Goal: Task Accomplishment & Management: Complete application form

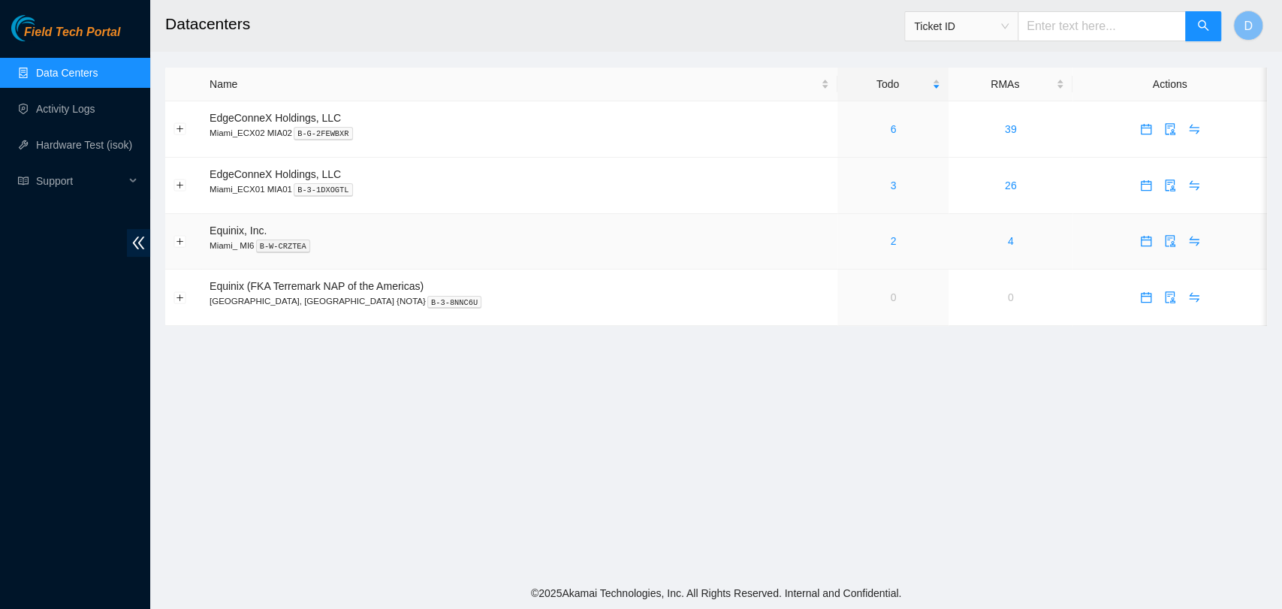
click at [855, 240] on div "2" at bounding box center [893, 241] width 95 height 17
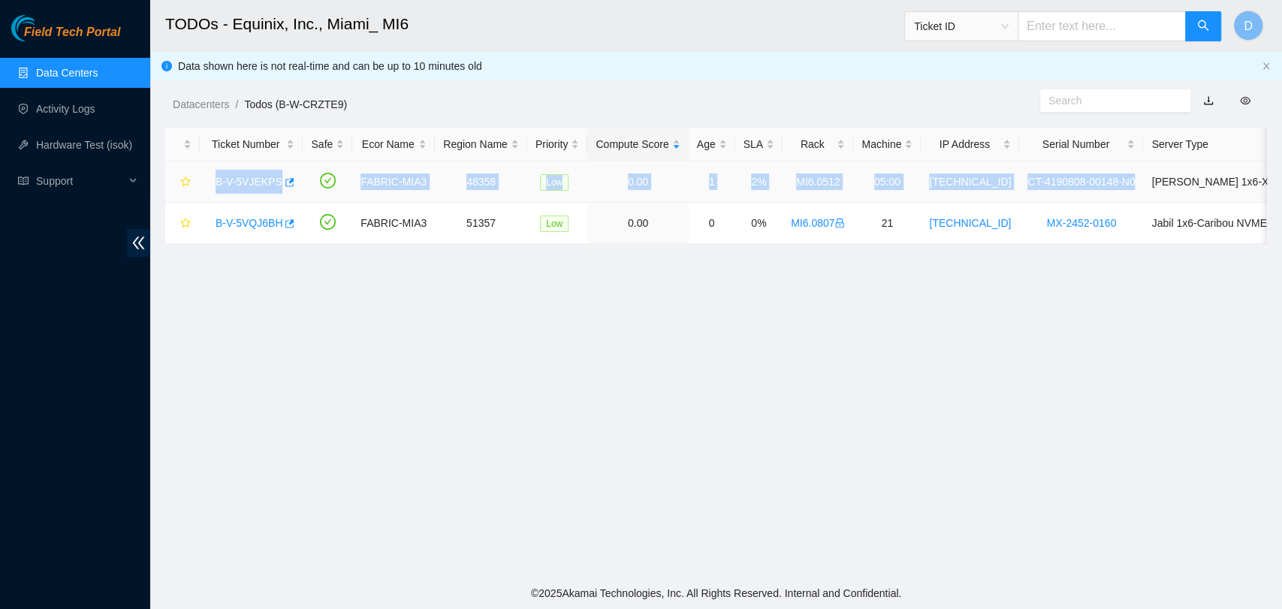
drag, startPoint x: 210, startPoint y: 180, endPoint x: 1119, endPoint y: 188, distance: 909.1
click at [1119, 188] on tr "B-V-5VJEKPS FABRIC-MIA3 48358 Low 0.00 1 2% MI6.0512 05:00 [TECHNICAL_ID] CT-41…" at bounding box center [778, 182] width 1226 height 41
copy tr "B-V-5VJEKPS FABRIC-MIA3 48358 Low 0.00 1 2% MI6.0512 05:00 [TECHNICAL_ID] CT-41…"
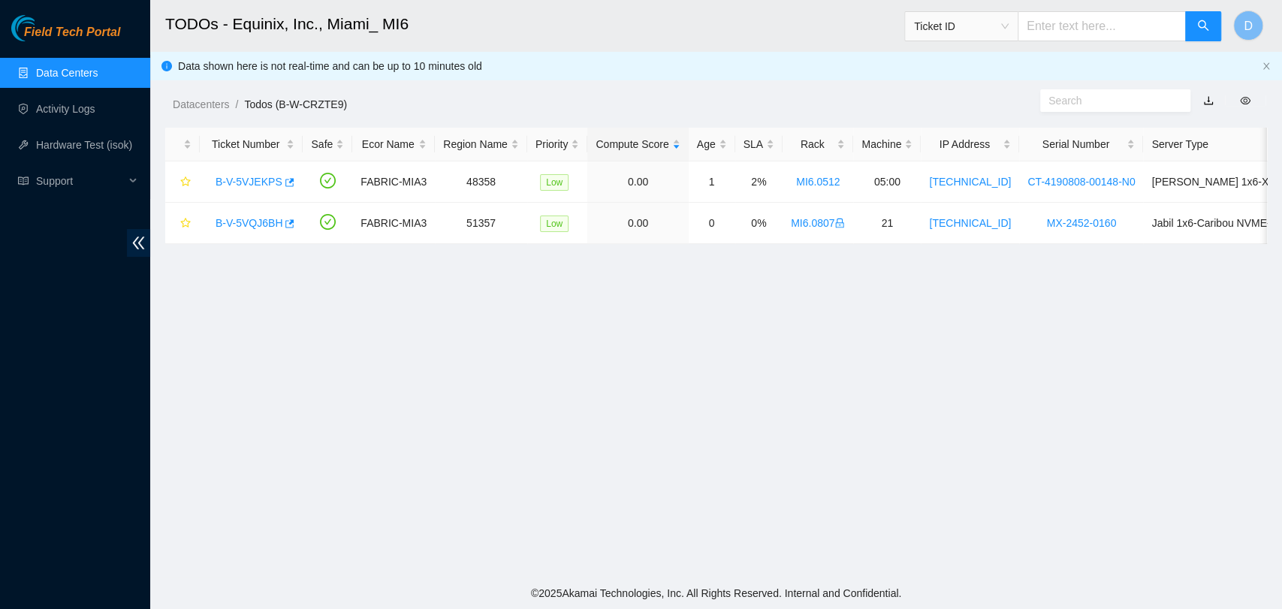
click at [886, 279] on main "TODOs - Equinix, Inc., Miami_ MI6 Ticket ID D Data shown here is not real-time …" at bounding box center [716, 289] width 1132 height 578
click at [264, 177] on link "B-V-5VJEKPS" at bounding box center [249, 182] width 67 height 12
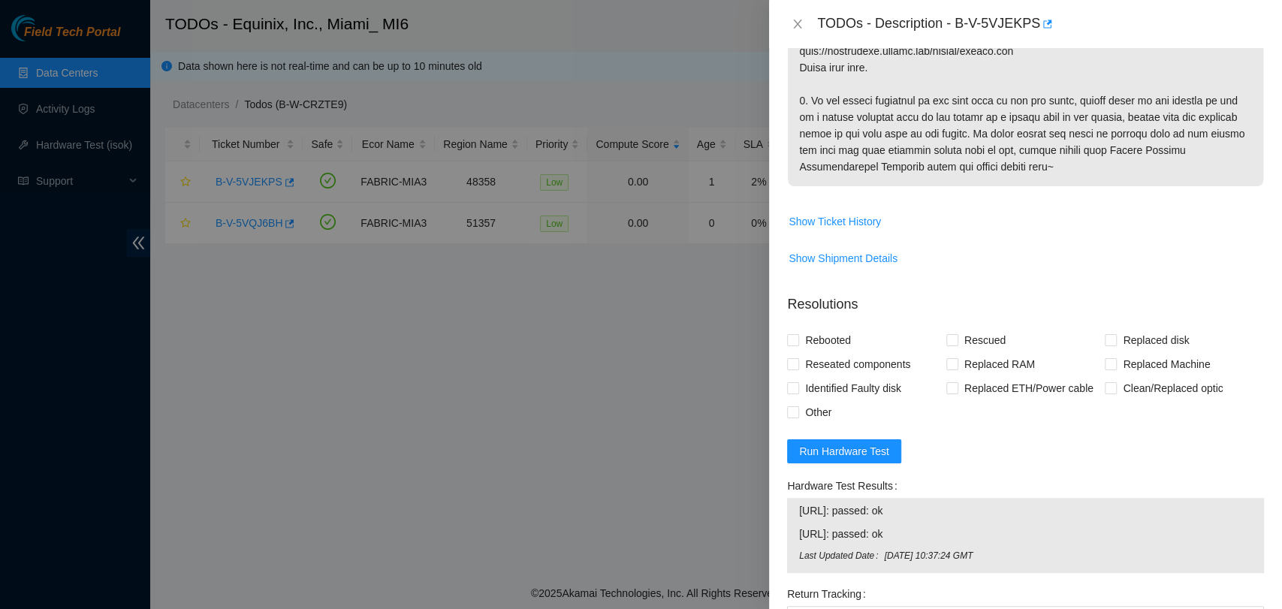
scroll to position [877, 0]
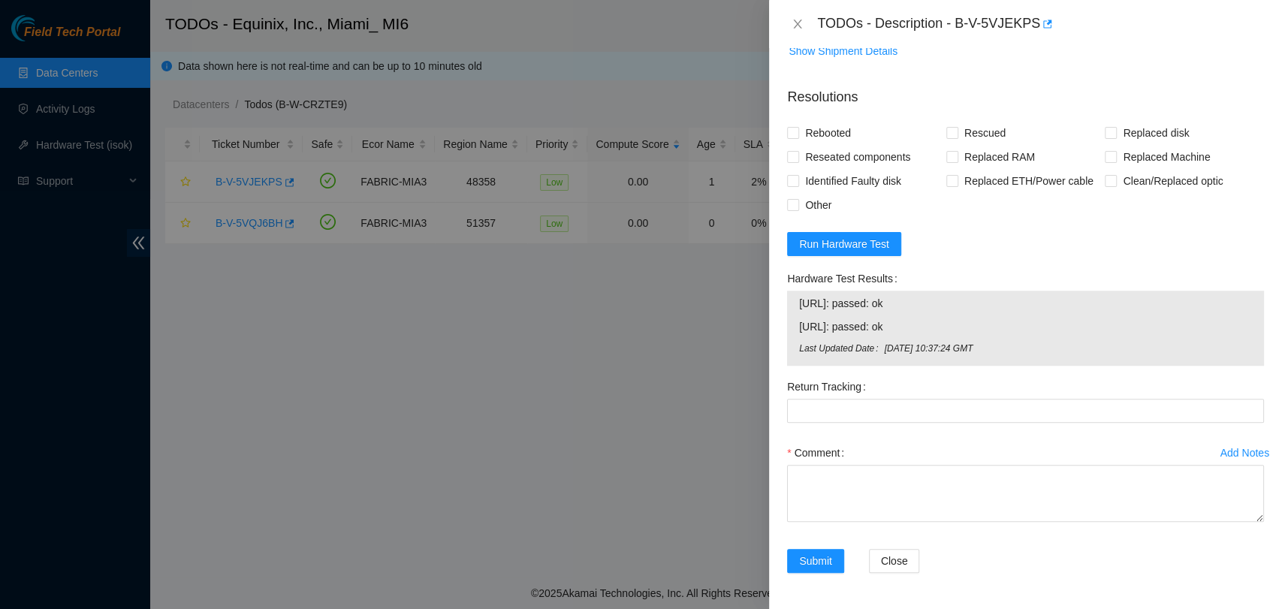
drag, startPoint x: 924, startPoint y: 329, endPoint x: 792, endPoint y: 287, distance: 138.8
click at [792, 287] on div "Hardware Test Results [URL]: passed: ok [URL]: passed: ok Last Updated Date [DA…" at bounding box center [1025, 316] width 477 height 99
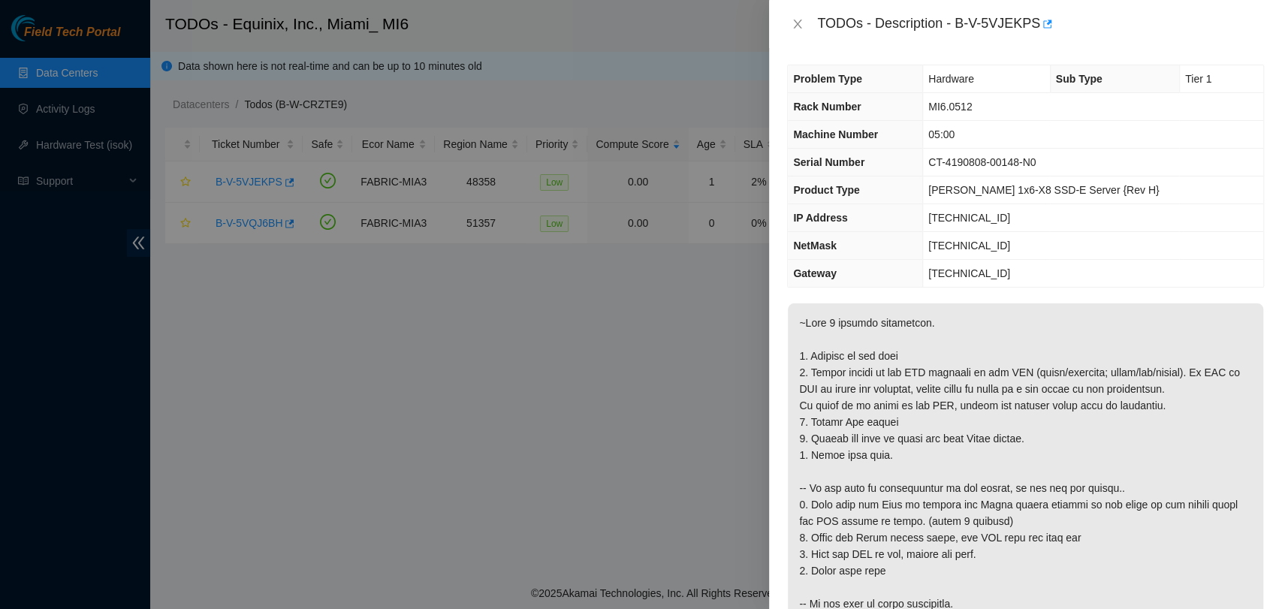
scroll to position [0, 0]
copy div "[URL]: passed: ok [URL]: passed: ok"
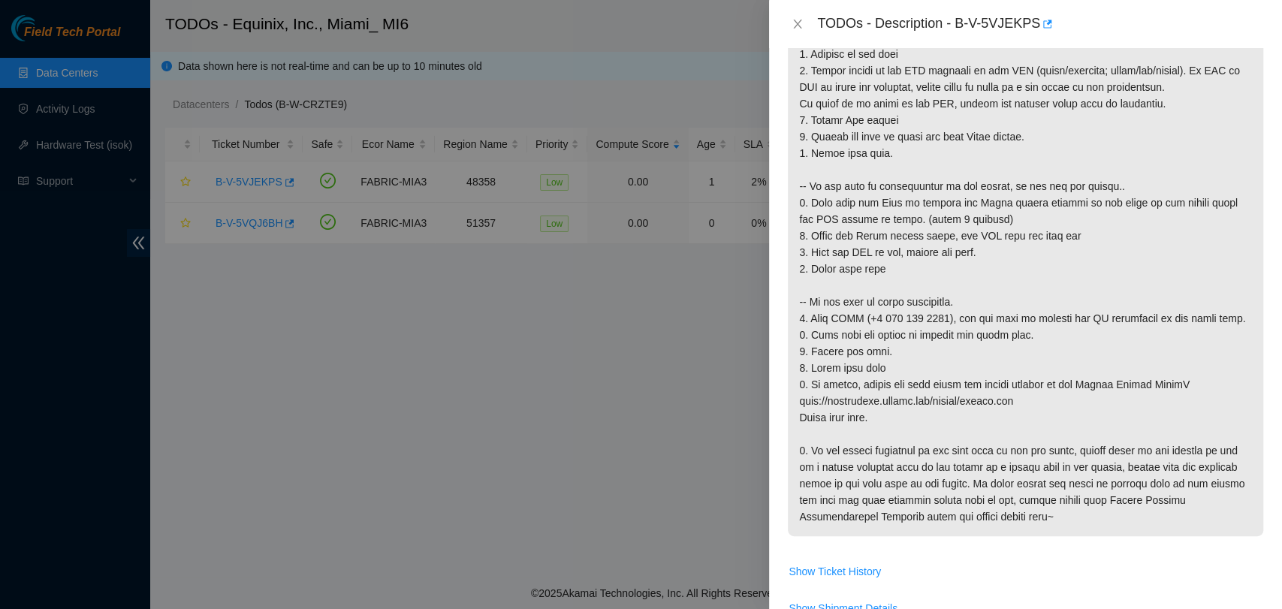
scroll to position [250, 0]
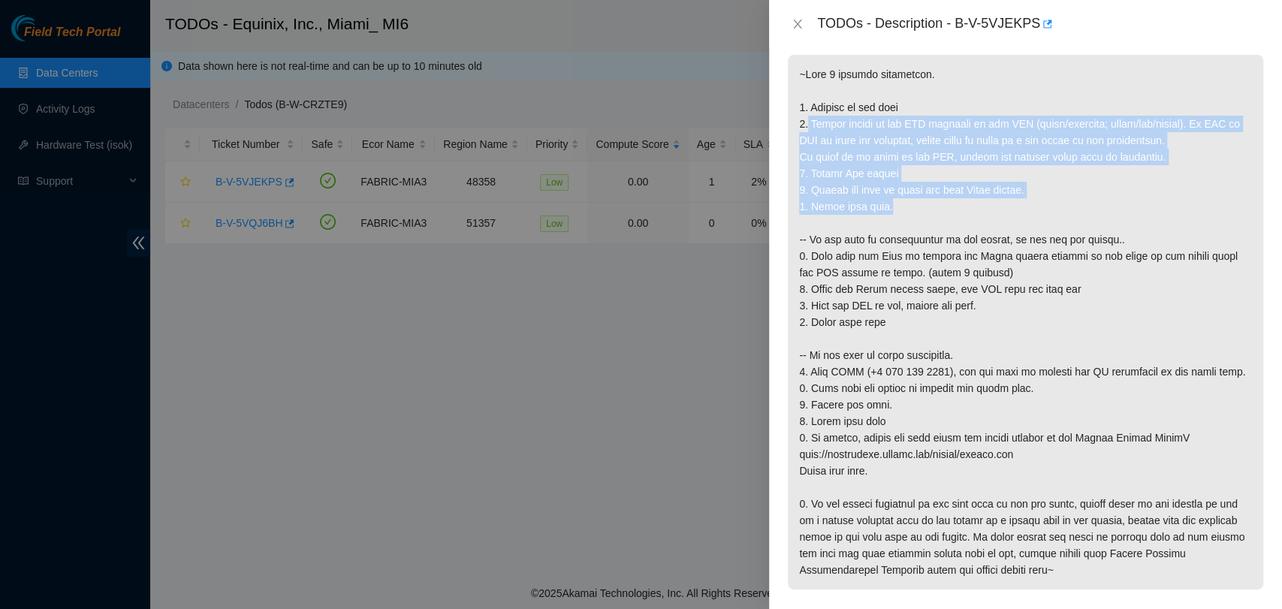
drag, startPoint x: 807, startPoint y: 122, endPoint x: 899, endPoint y: 212, distance: 128.0
click at [899, 212] on p at bounding box center [1026, 322] width 476 height 535
copy p "Please report on the LED activity on the PSU (solid/blinking; green/red/yellow)…"
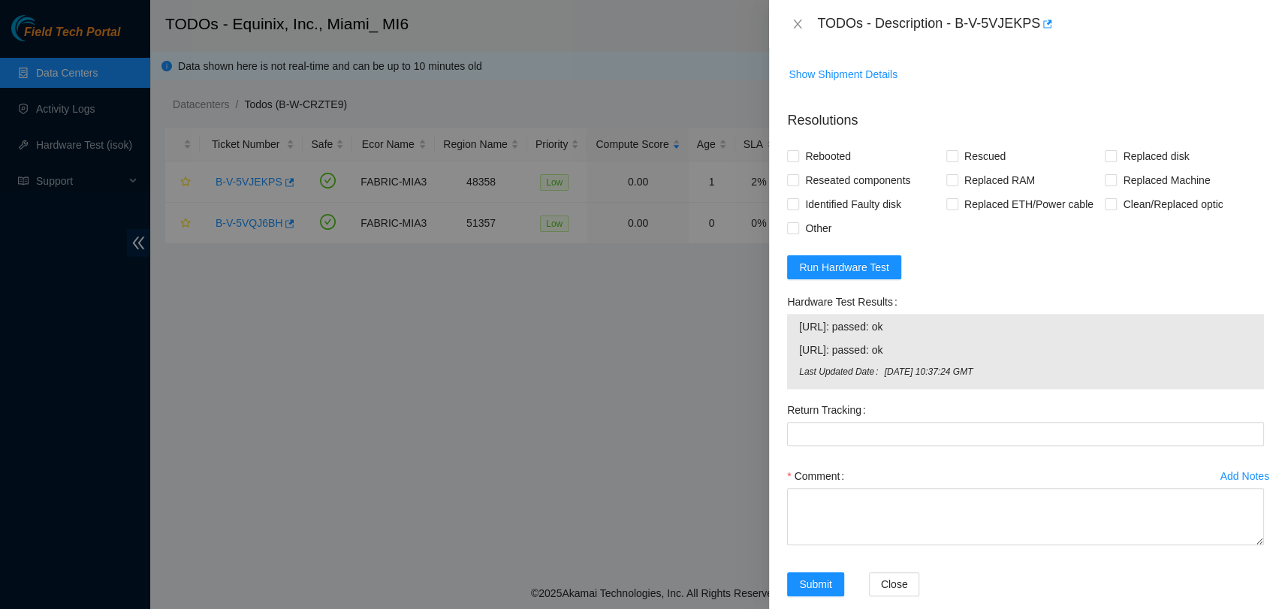
scroll to position [877, 0]
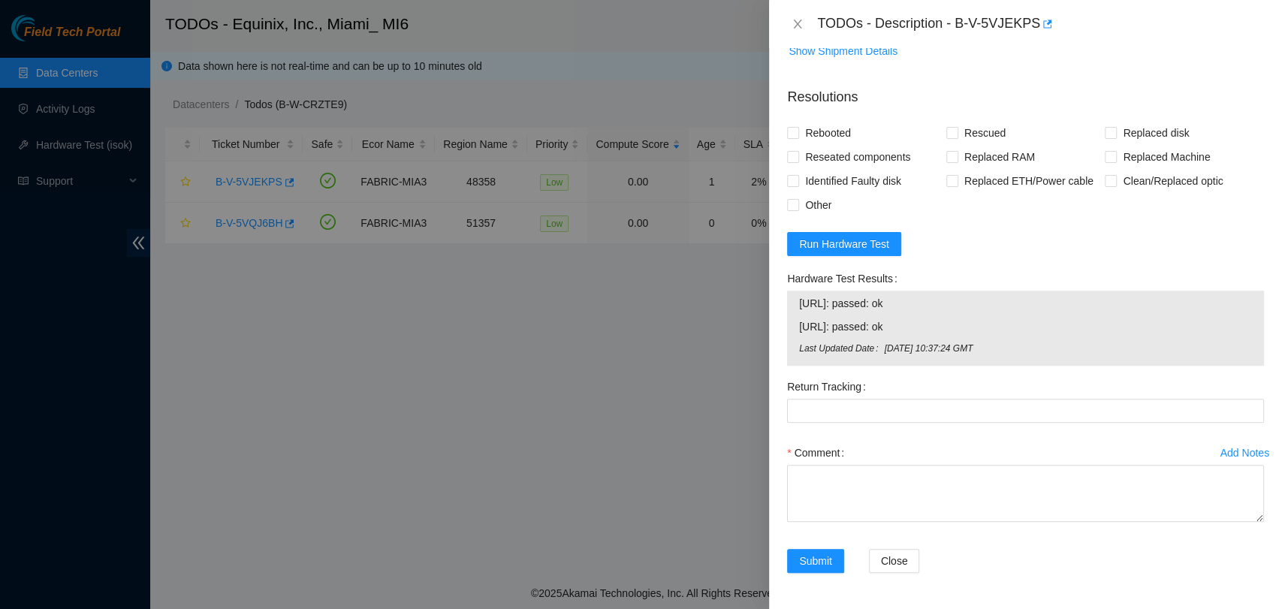
click at [883, 304] on span "[URL]: passed: ok" at bounding box center [1025, 303] width 453 height 17
copy span "[URL]: passed: ok"
click at [913, 323] on span "[URL]: passed: ok" at bounding box center [1025, 327] width 453 height 17
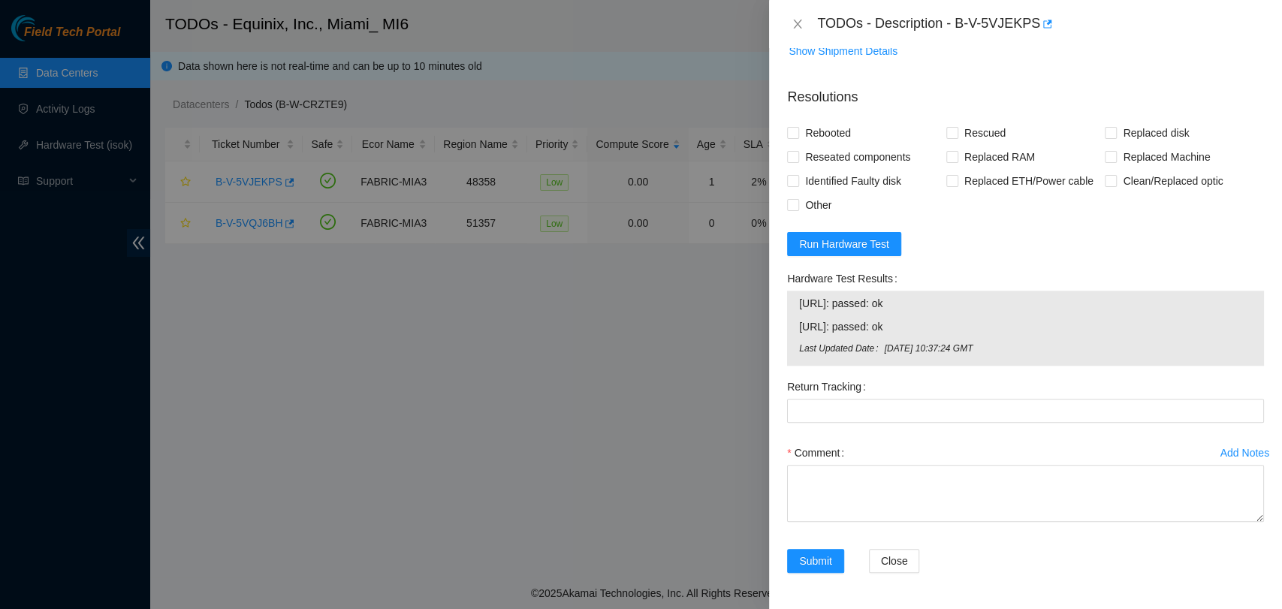
drag, startPoint x: 916, startPoint y: 324, endPoint x: 793, endPoint y: 299, distance: 124.9
click at [793, 299] on div "[URL]: passed: ok [URL]: passed: ok Last Updated Date [DATE] 10:37:24 GMT" at bounding box center [1025, 328] width 477 height 75
copy tbody "[URL]: passed: ok [URL]: passed: ok"
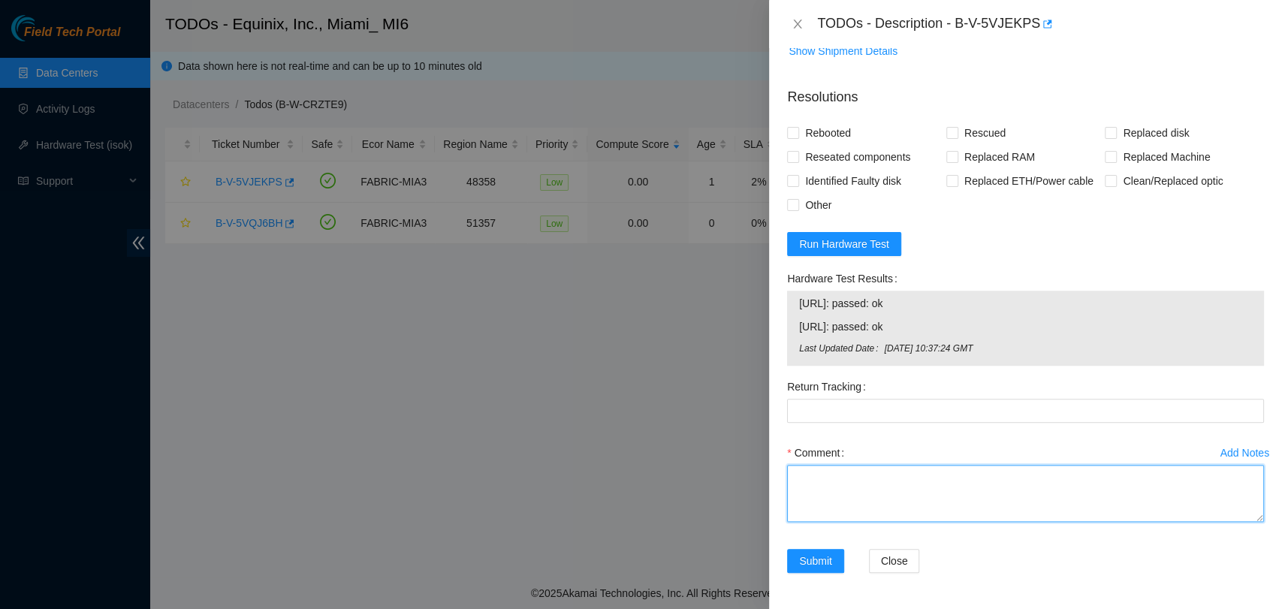
drag, startPoint x: 868, startPoint y: 485, endPoint x: 853, endPoint y: 484, distance: 15.8
click at [868, 485] on textarea "Comment" at bounding box center [1025, 493] width 477 height 57
paste textarea "Verified ticket is safe to work on YES NOCC Authorized: YES Located server conn…"
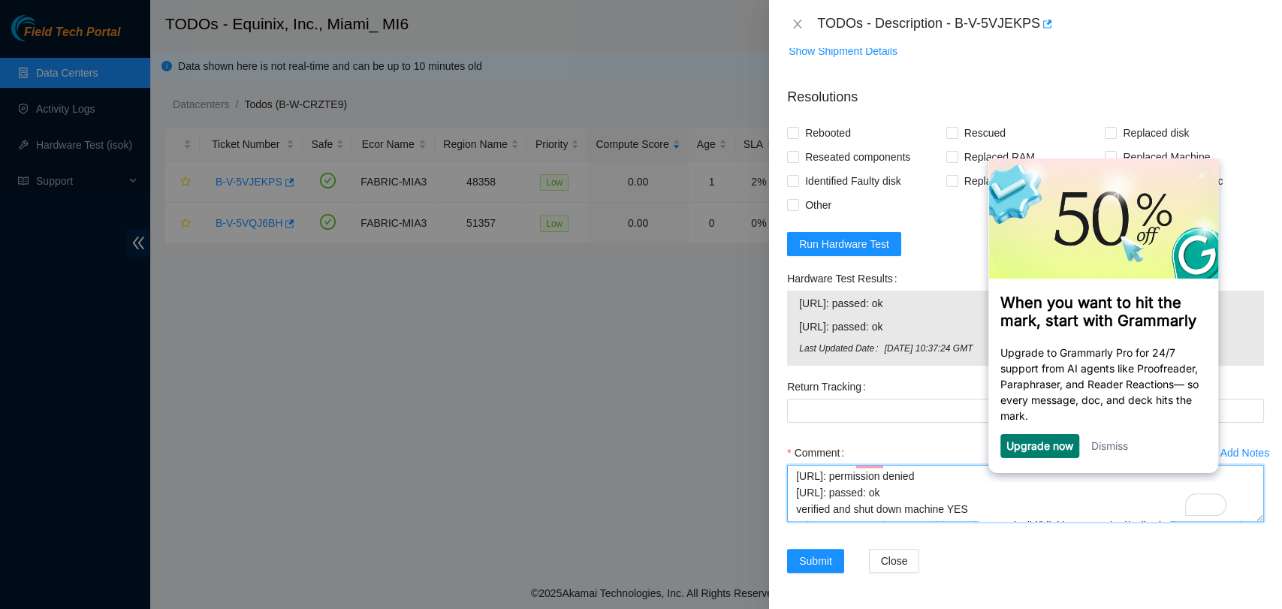
type textarea "Verified ticket is safe to work on YES NOCC Authorized: YES Located server conn…"
click at [1116, 446] on link "Dismiss" at bounding box center [1110, 445] width 37 height 13
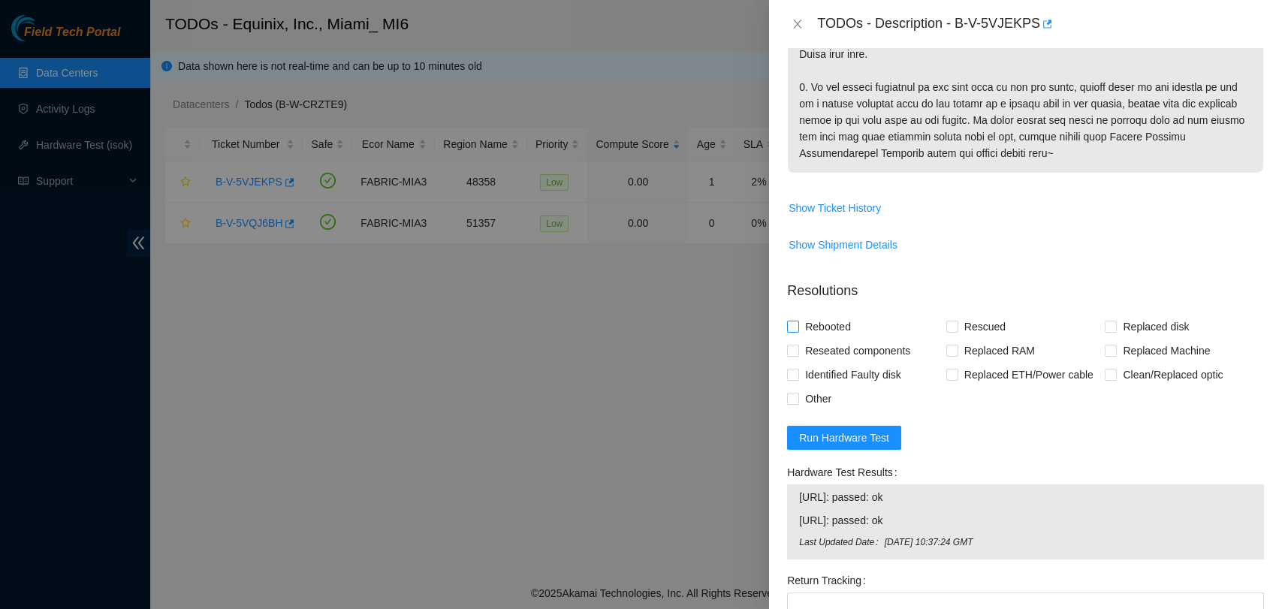
click at [812, 337] on span "Rebooted" at bounding box center [828, 327] width 58 height 24
click at [798, 331] on input "Rebooted" at bounding box center [792, 326] width 11 height 11
checkbox input "true"
click at [953, 333] on span at bounding box center [953, 327] width 12 height 12
click at [953, 331] on input "Rescued" at bounding box center [952, 326] width 11 height 11
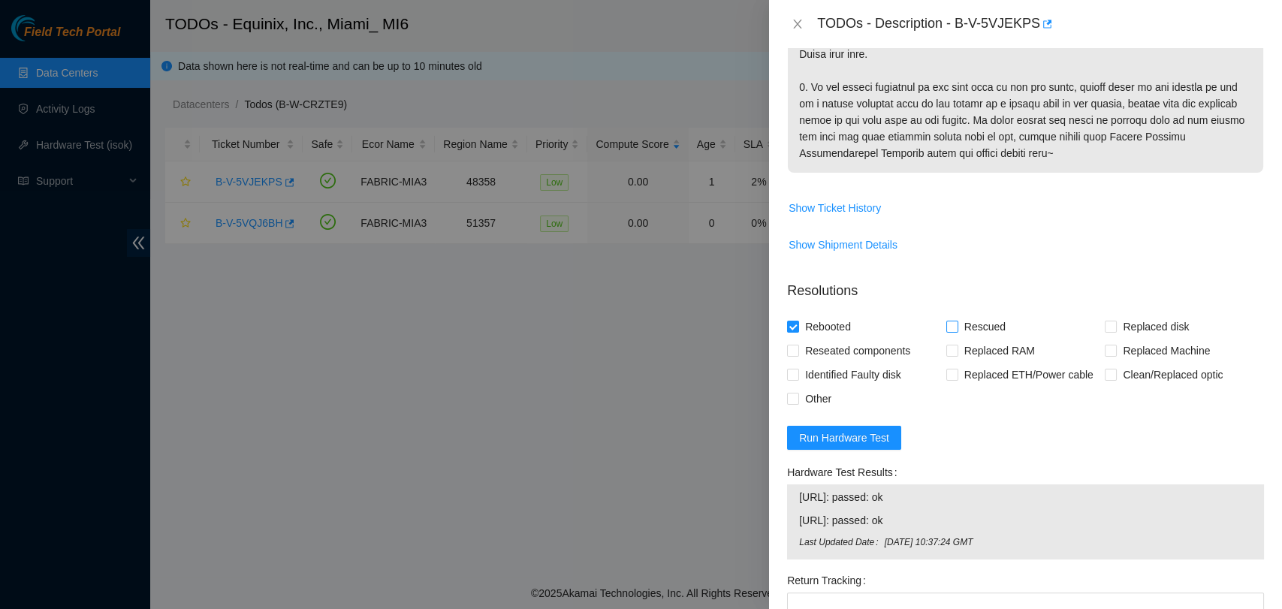
checkbox input "true"
click at [794, 403] on input "Other" at bounding box center [792, 398] width 11 height 11
checkbox input "true"
click at [829, 358] on span "Reseated components" at bounding box center [857, 351] width 117 height 24
click at [798, 355] on input "Reseated components" at bounding box center [792, 350] width 11 height 11
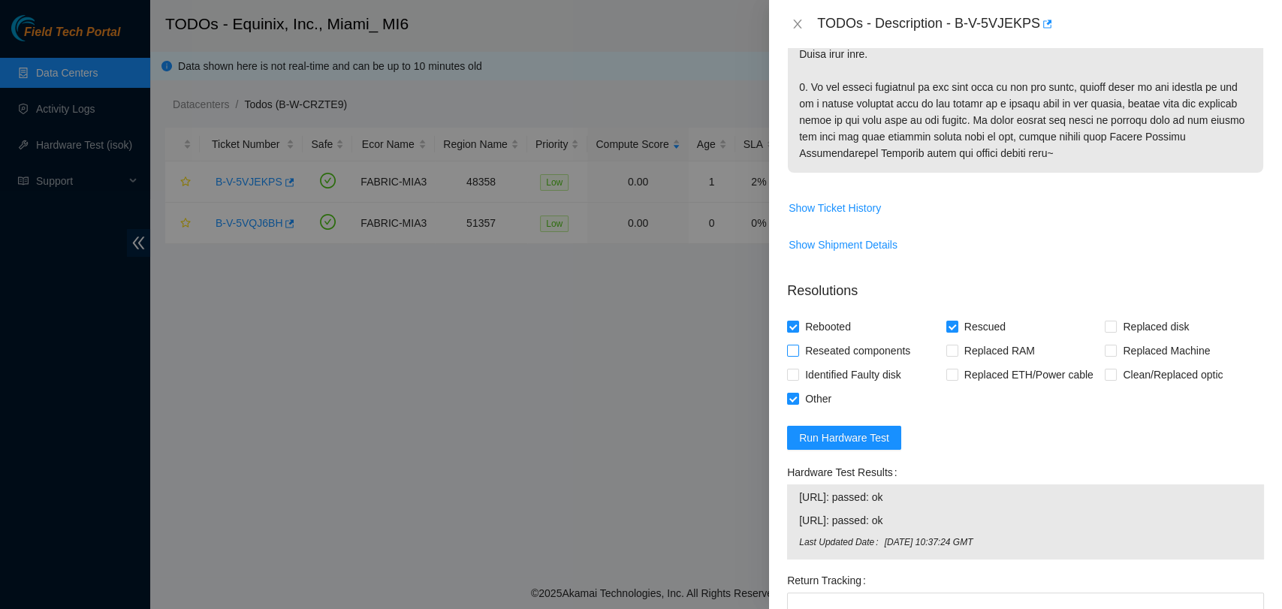
checkbox input "true"
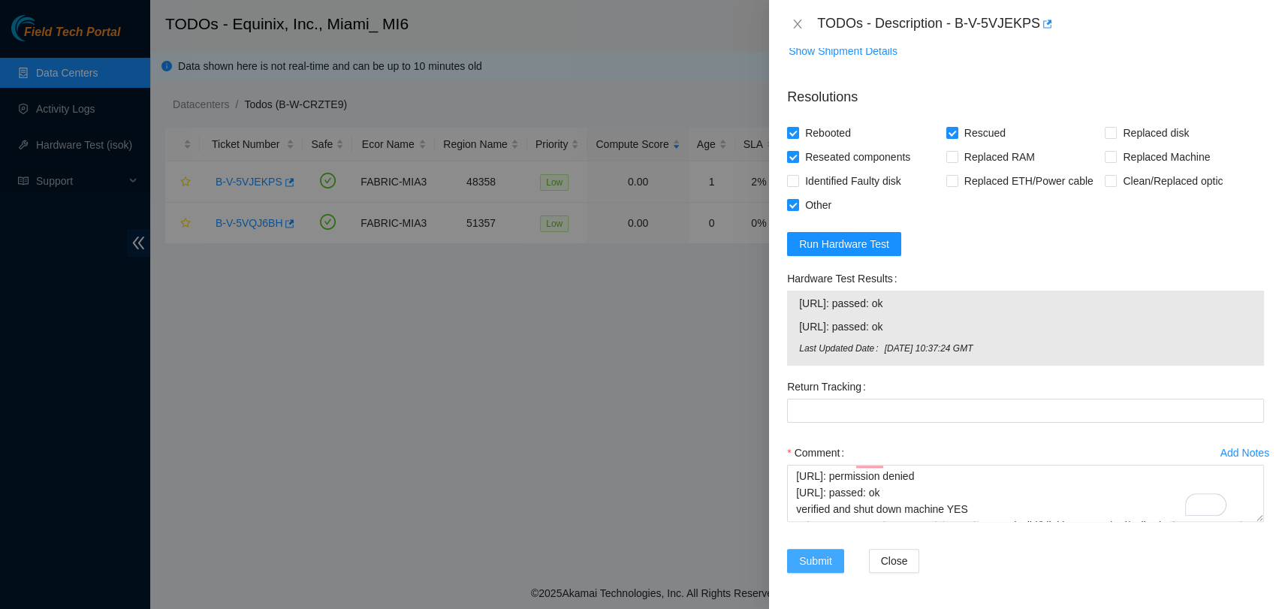
click at [835, 549] on button "Submit" at bounding box center [815, 561] width 57 height 24
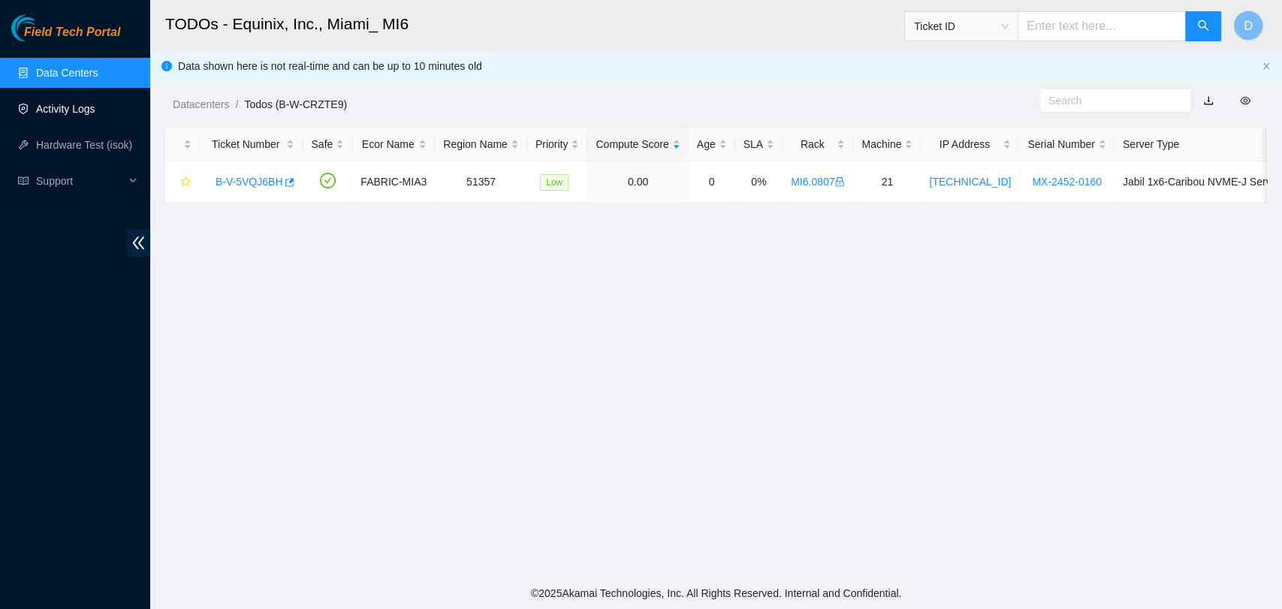
click at [81, 115] on link "Activity Logs" at bounding box center [65, 109] width 59 height 12
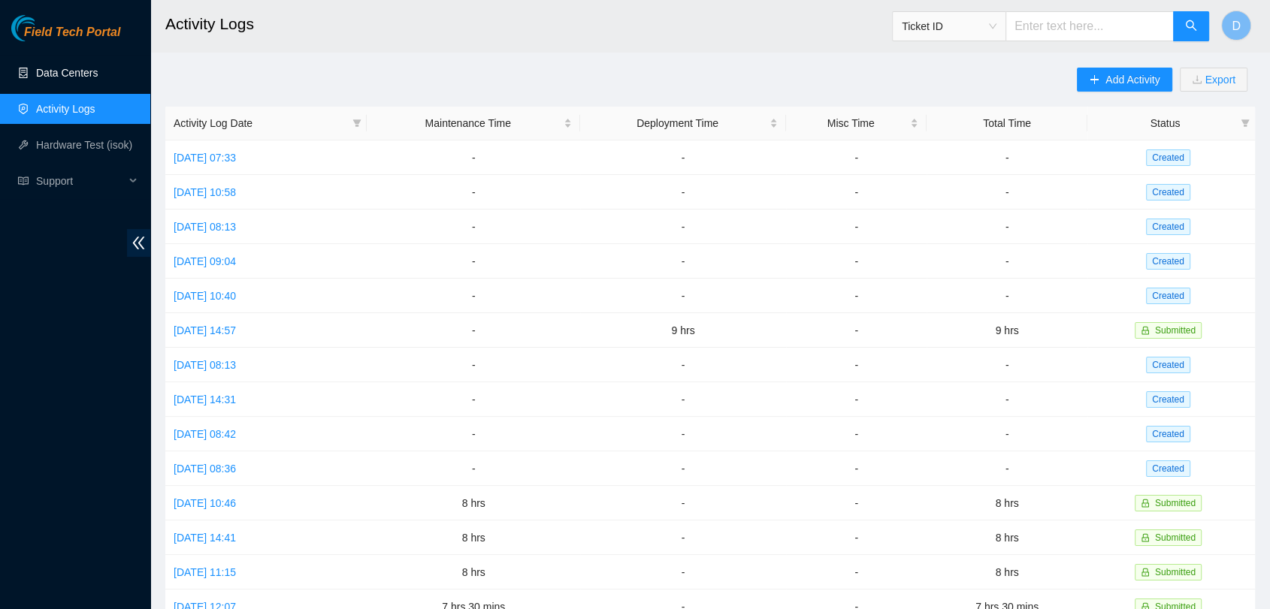
click at [72, 71] on link "Data Centers" at bounding box center [67, 73] width 62 height 12
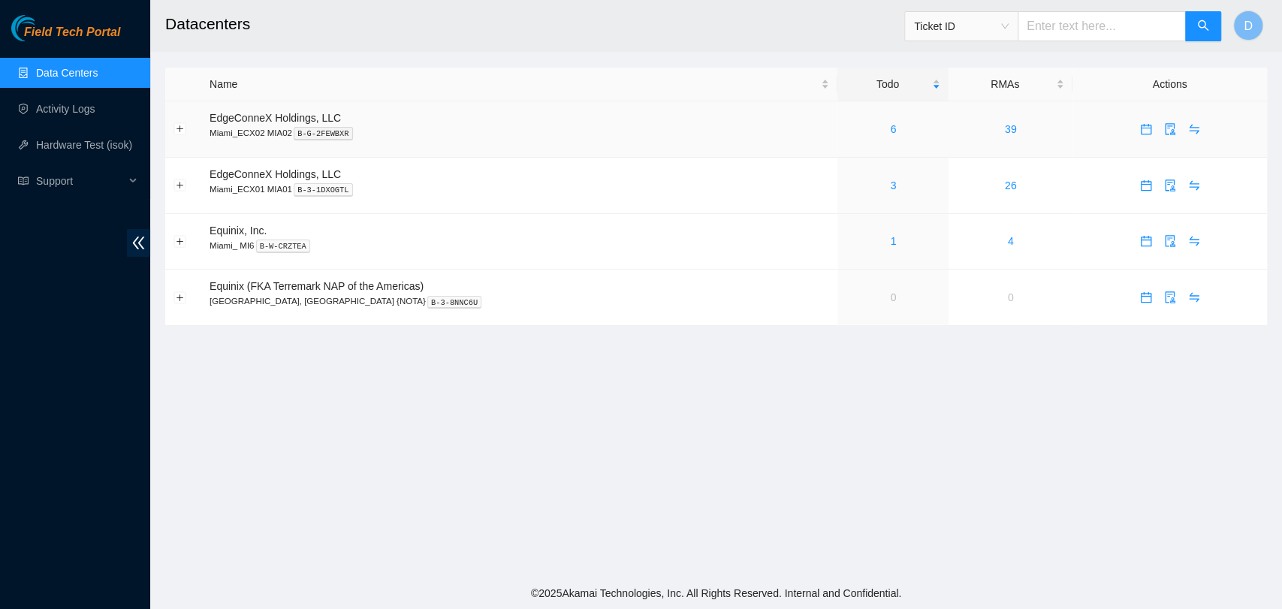
click at [838, 137] on td "6" at bounding box center [893, 129] width 111 height 56
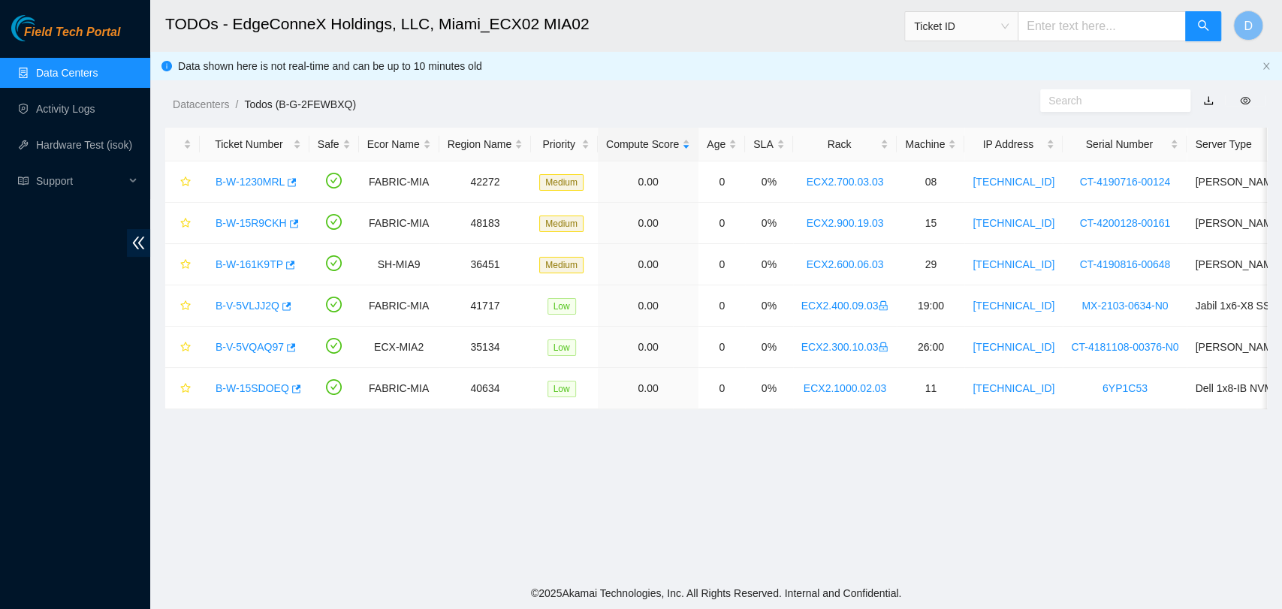
click at [92, 74] on link "Data Centers" at bounding box center [67, 73] width 62 height 12
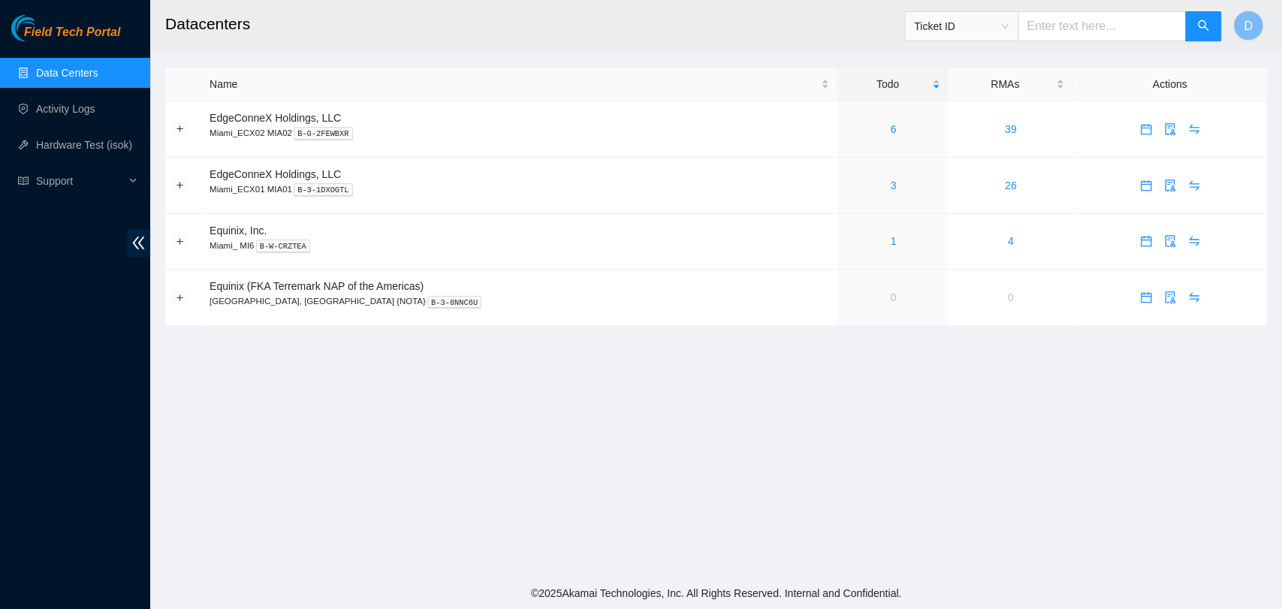
drag, startPoint x: 457, startPoint y: 458, endPoint x: 511, endPoint y: 374, distance: 99.4
click at [459, 451] on main "Datacenters Ticket ID D Name Todo RMAs Actions EdgeConneX Holdings, LLC Miami_E…" at bounding box center [716, 289] width 1132 height 578
